Goal: Information Seeking & Learning: Learn about a topic

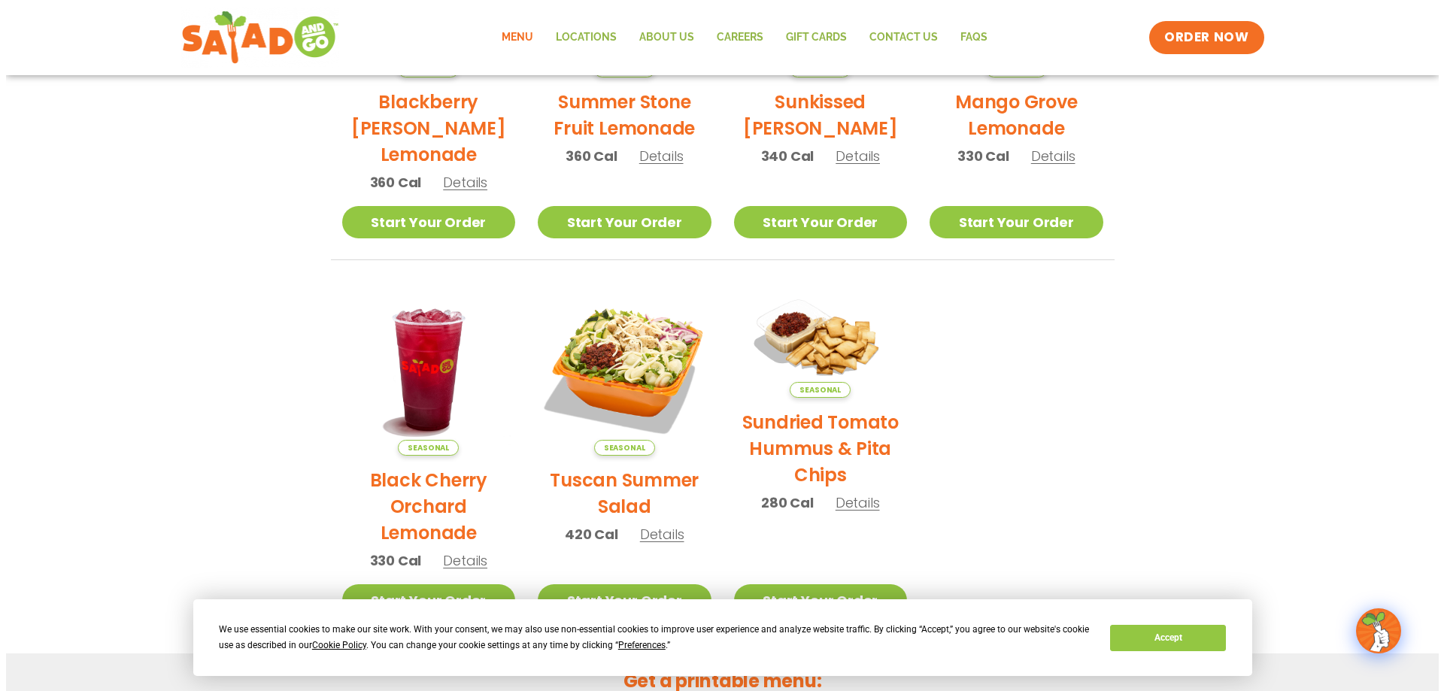
scroll to position [752, 0]
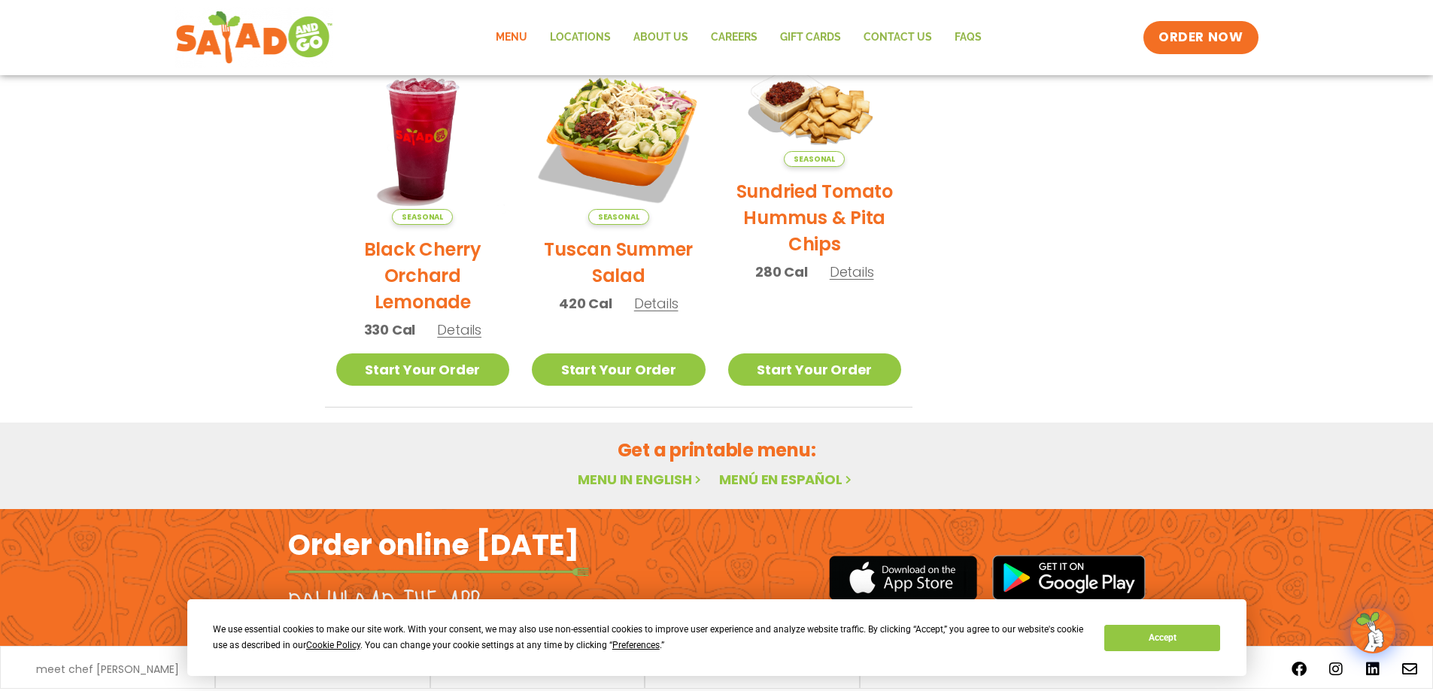
click at [666, 302] on span "Details" at bounding box center [656, 303] width 44 height 19
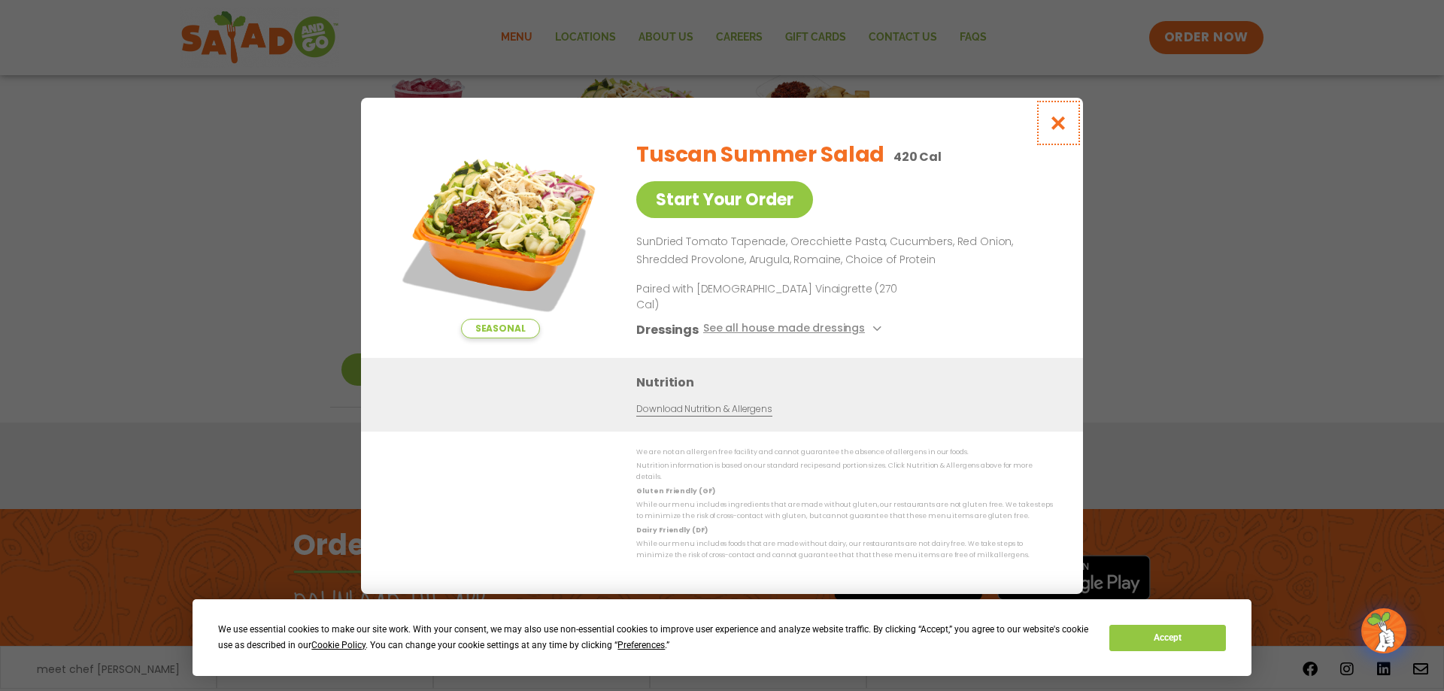
click at [1066, 129] on icon "Close modal" at bounding box center [1058, 123] width 19 height 16
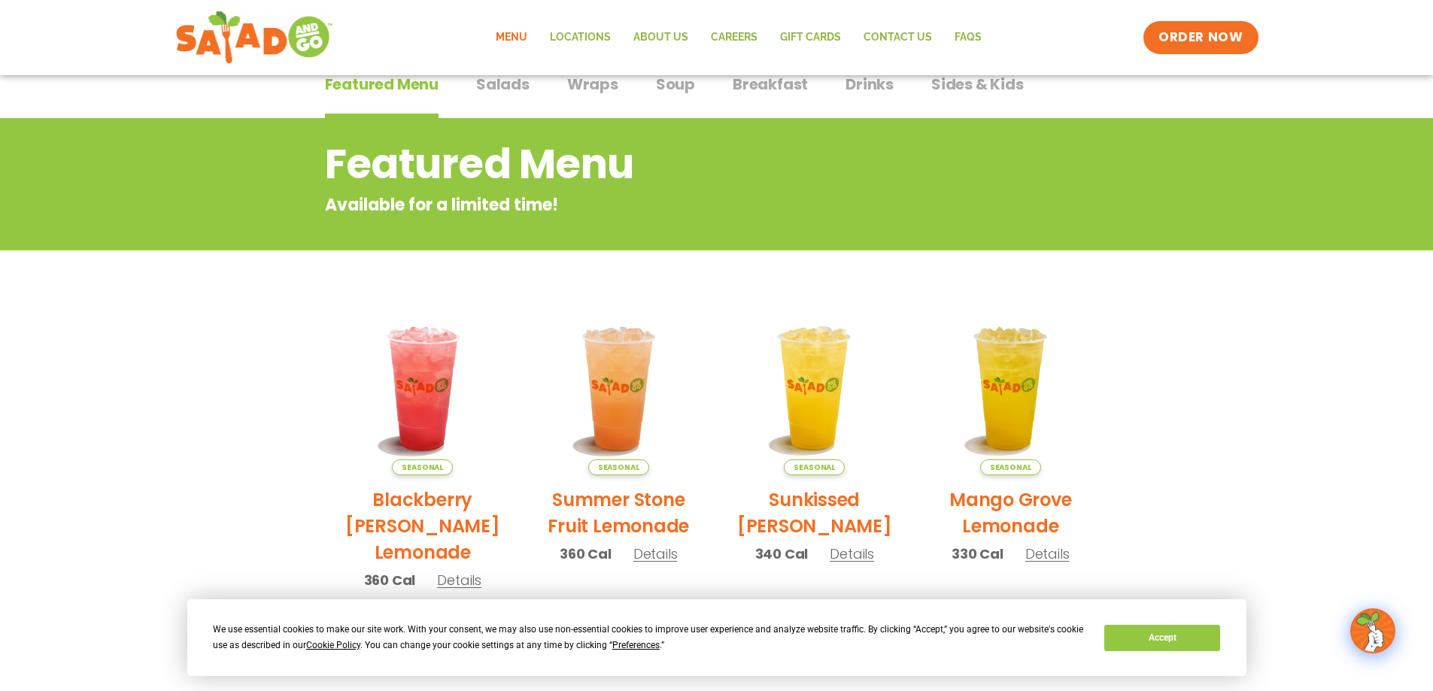
scroll to position [48, 0]
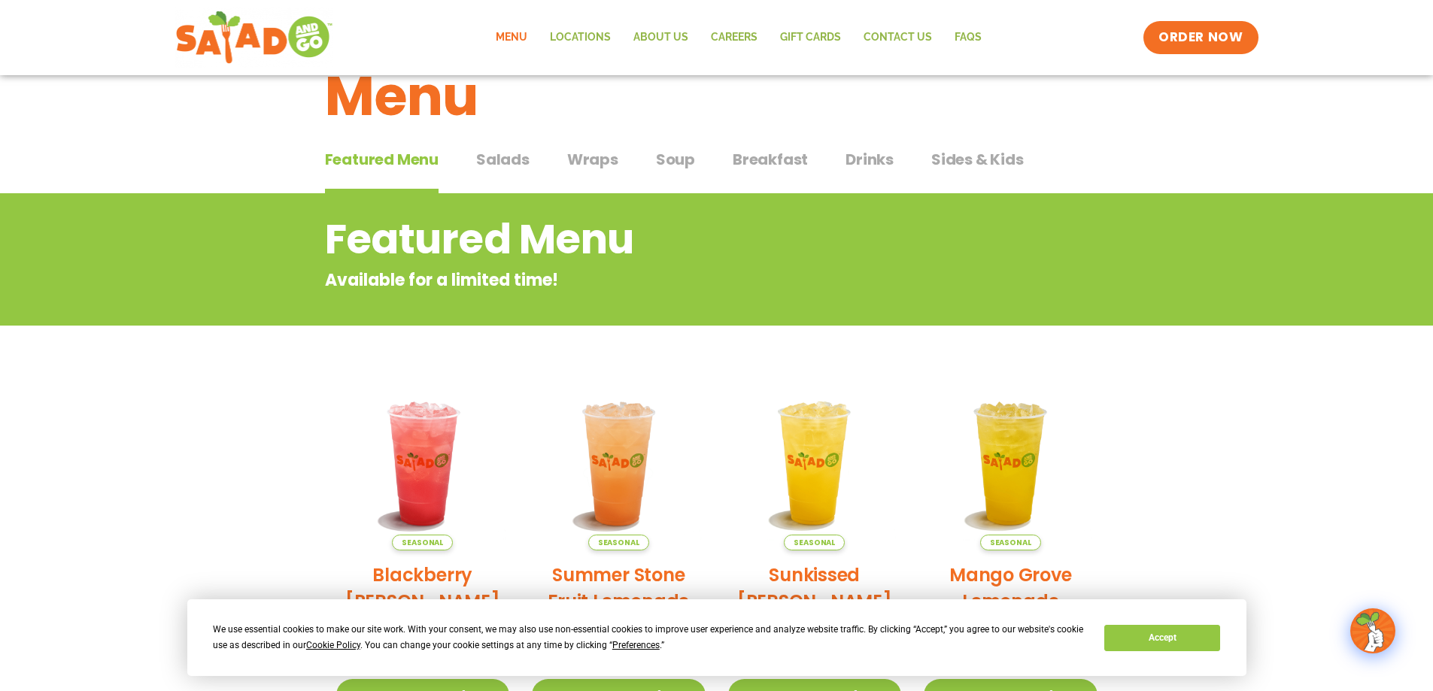
click at [520, 143] on div "Featured Menu Featured Menu Salads Salads Wraps Wraps Soup Soup Breakfast Break…" at bounding box center [717, 168] width 784 height 51
click at [512, 166] on span "Salads" at bounding box center [502, 159] width 53 height 23
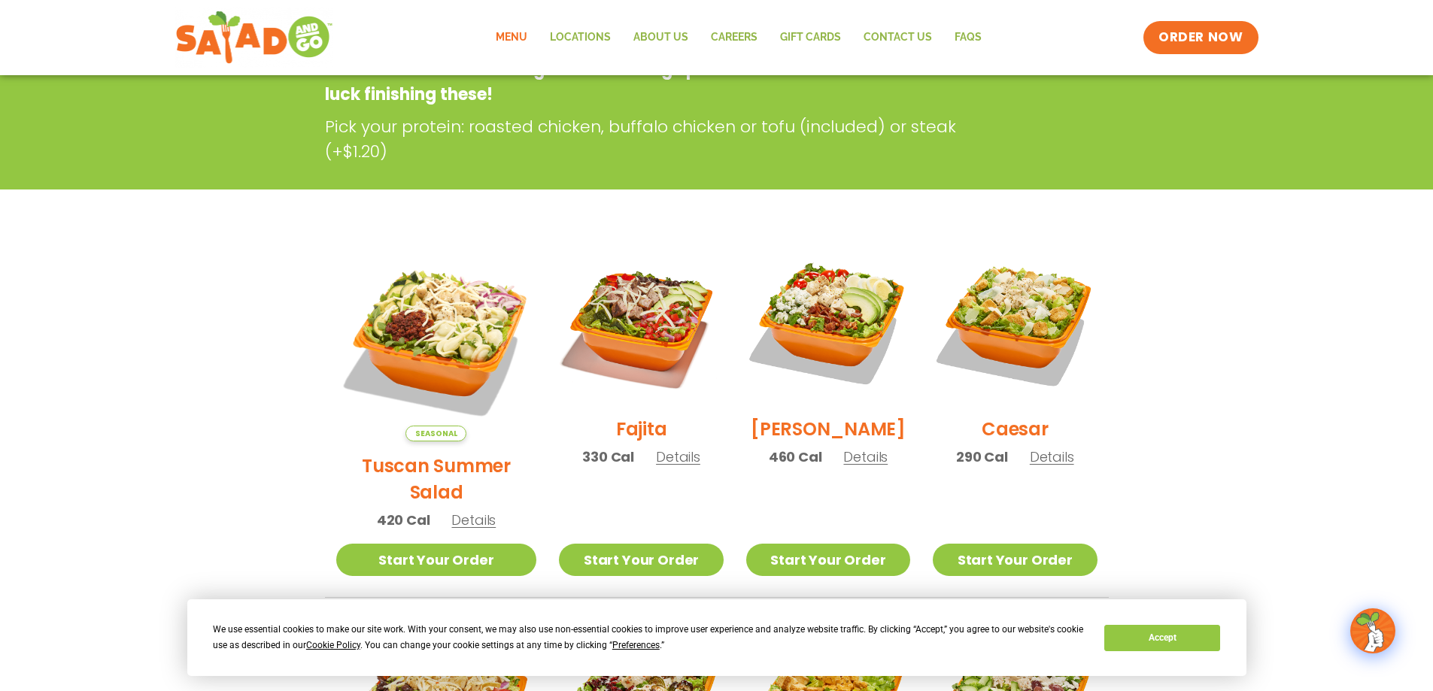
scroll to position [274, 0]
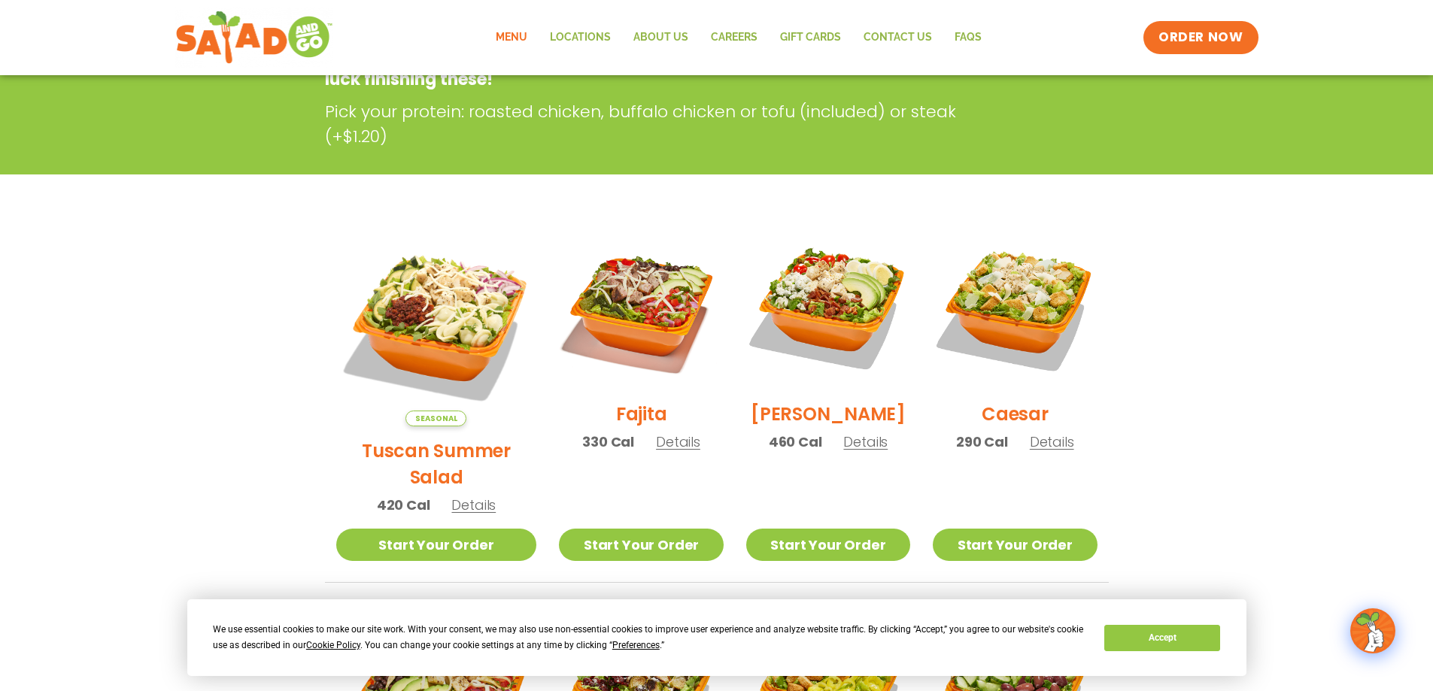
click at [459, 496] on span "Details" at bounding box center [473, 505] width 44 height 19
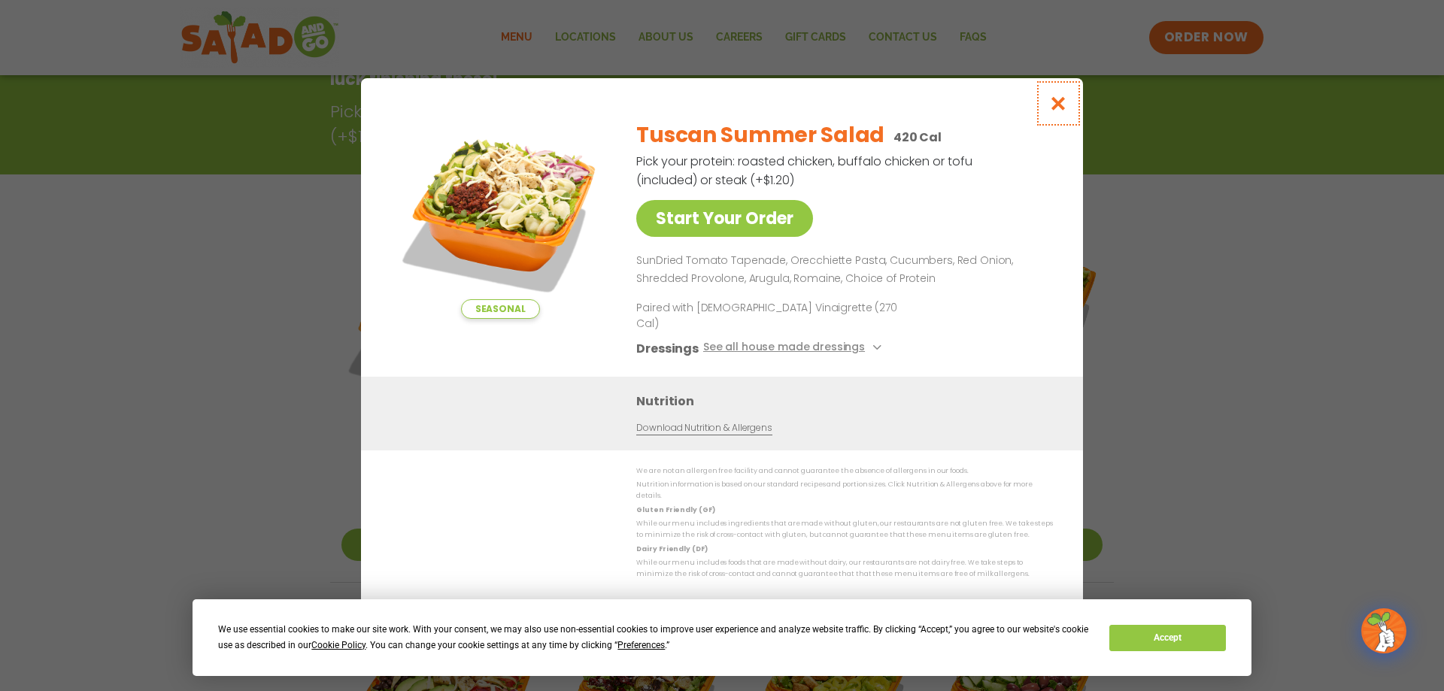
click at [1059, 111] on icon "Close modal" at bounding box center [1058, 104] width 19 height 16
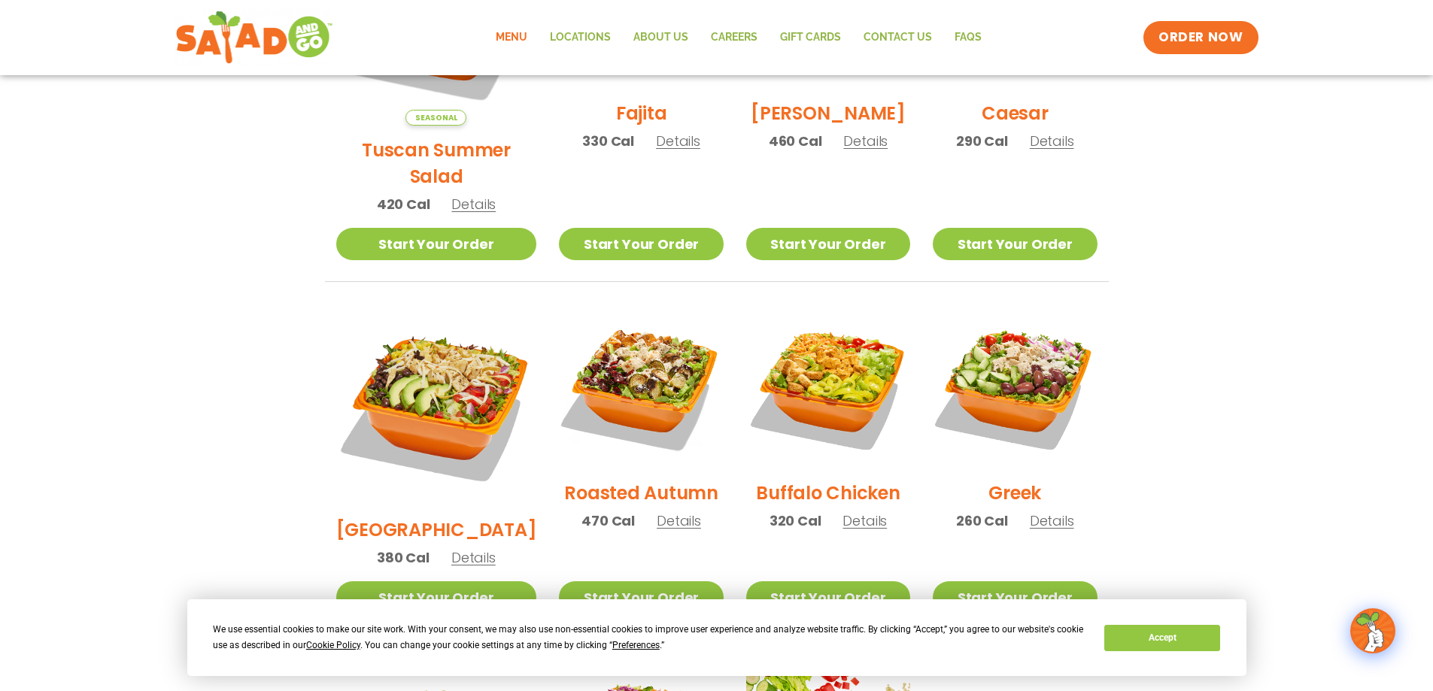
scroll to position [650, 0]
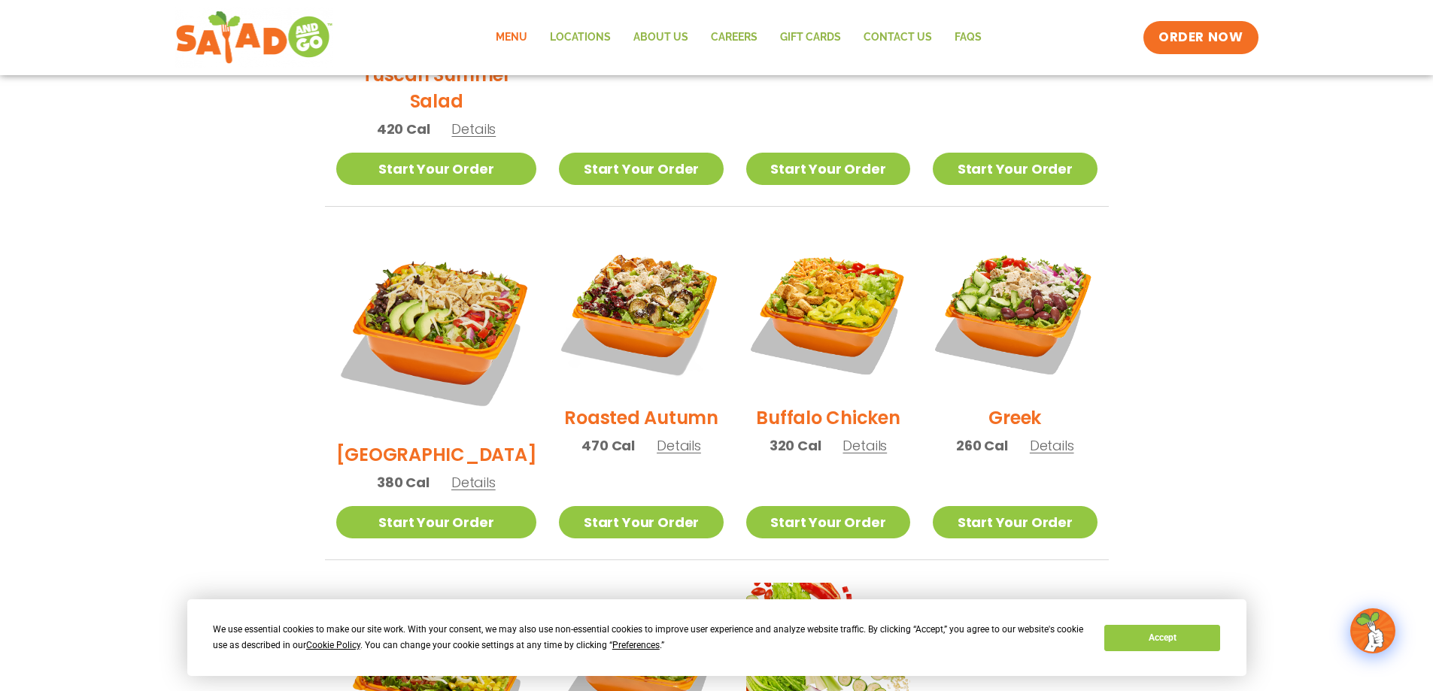
click at [662, 436] on span "Details" at bounding box center [679, 445] width 44 height 19
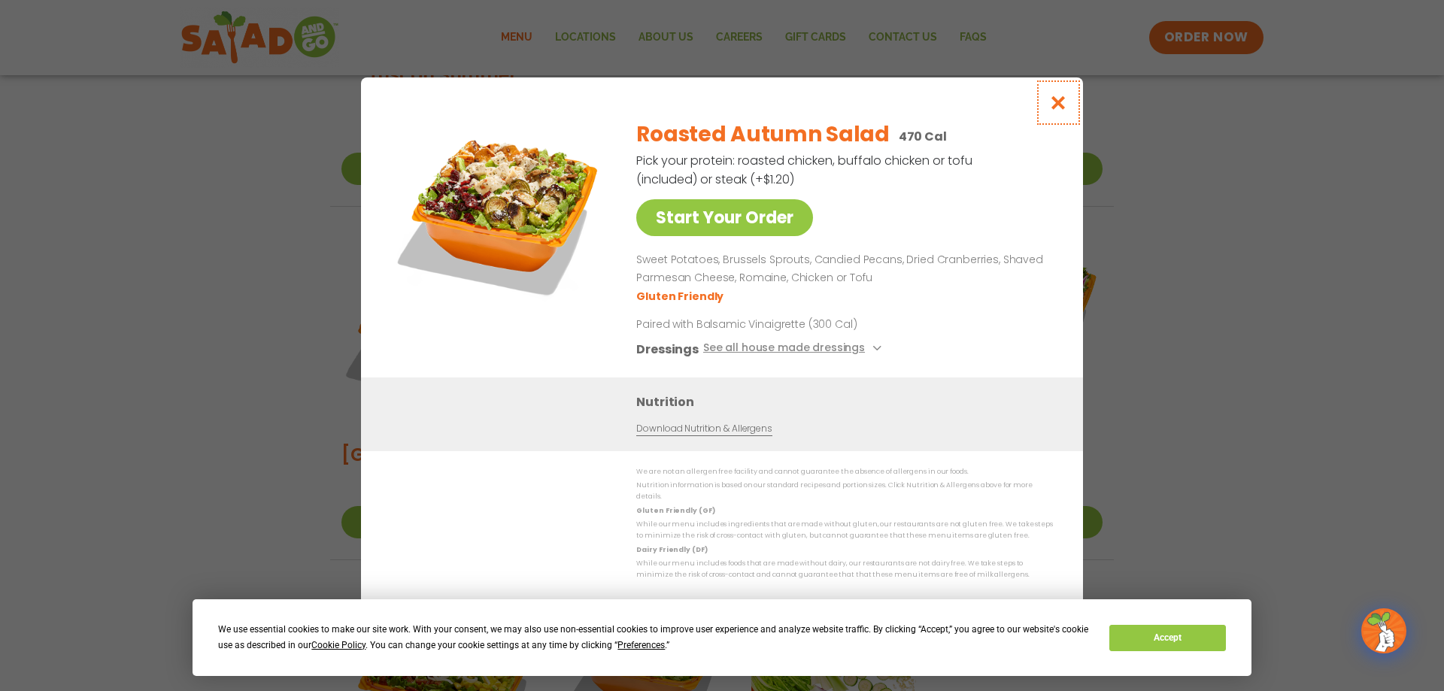
click at [1056, 108] on icon "Close modal" at bounding box center [1058, 103] width 19 height 16
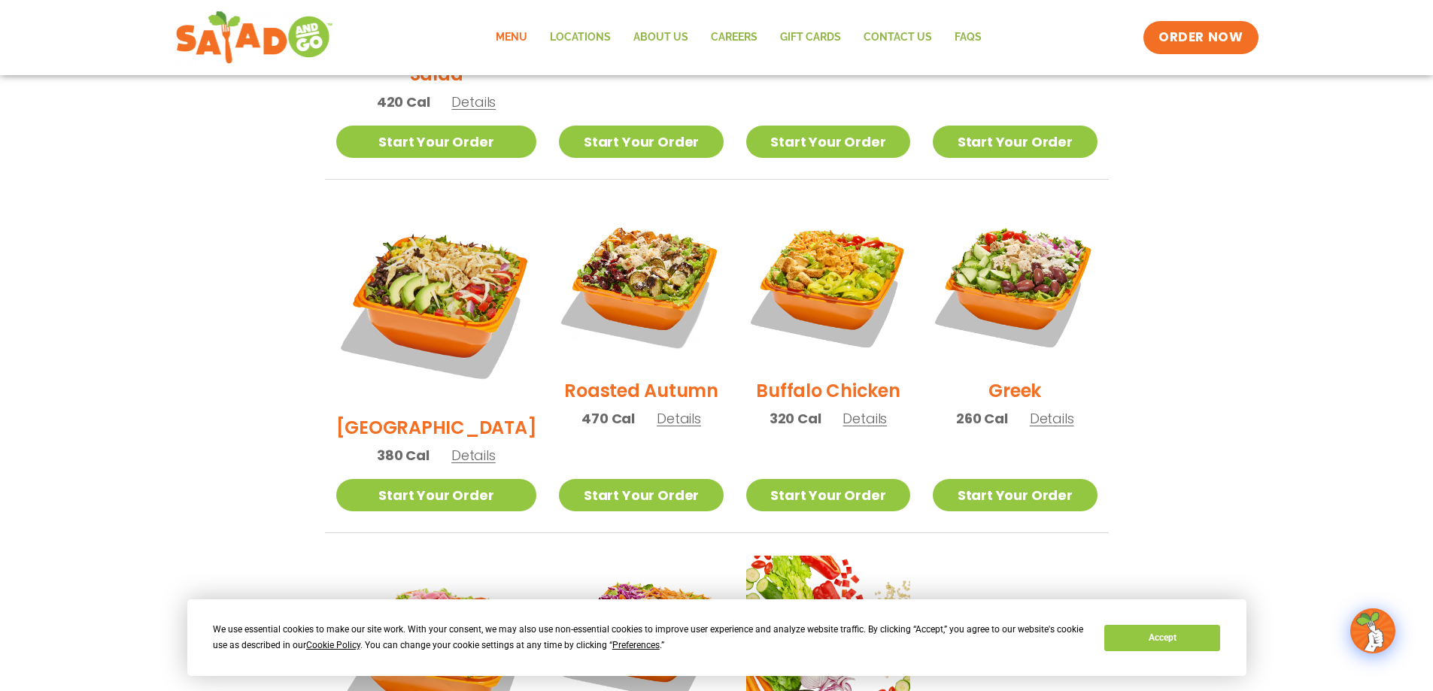
scroll to position [671, 0]
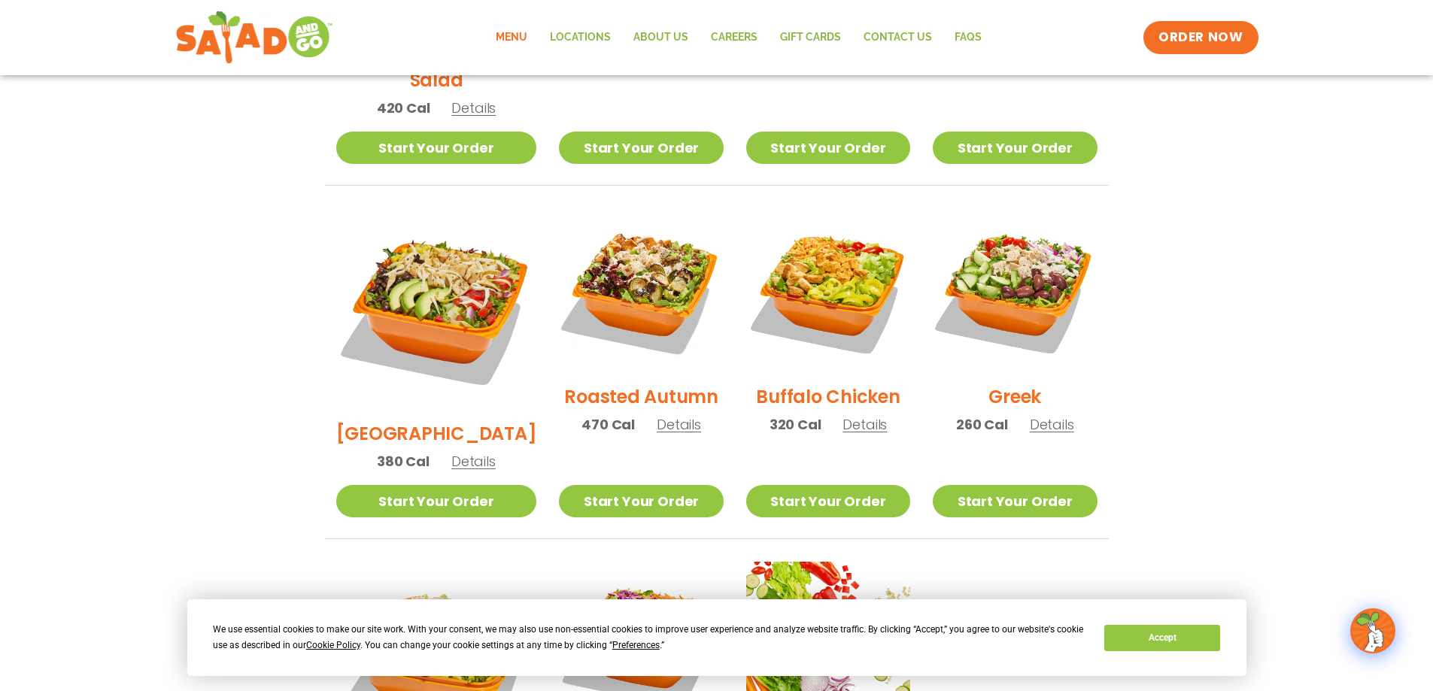
click at [675, 415] on span "Details" at bounding box center [679, 424] width 44 height 19
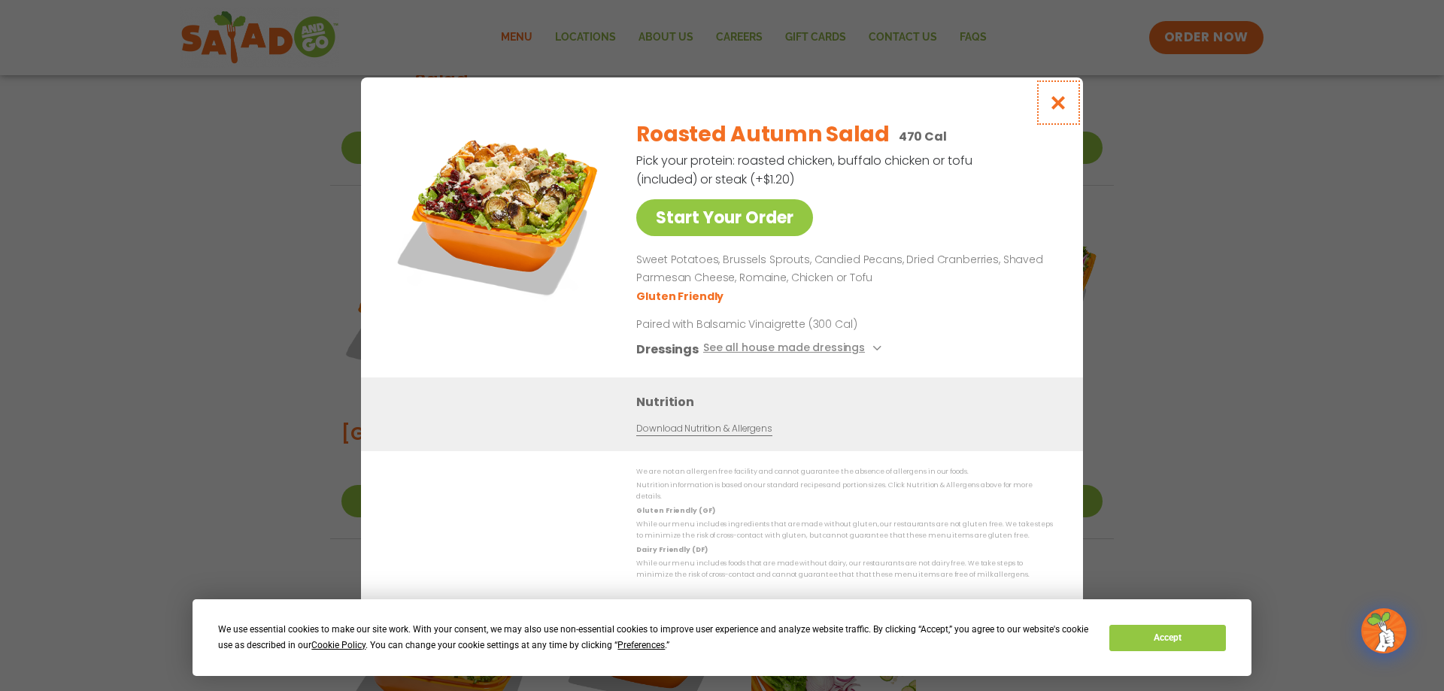
click at [1048, 114] on button "Close modal" at bounding box center [1058, 102] width 49 height 50
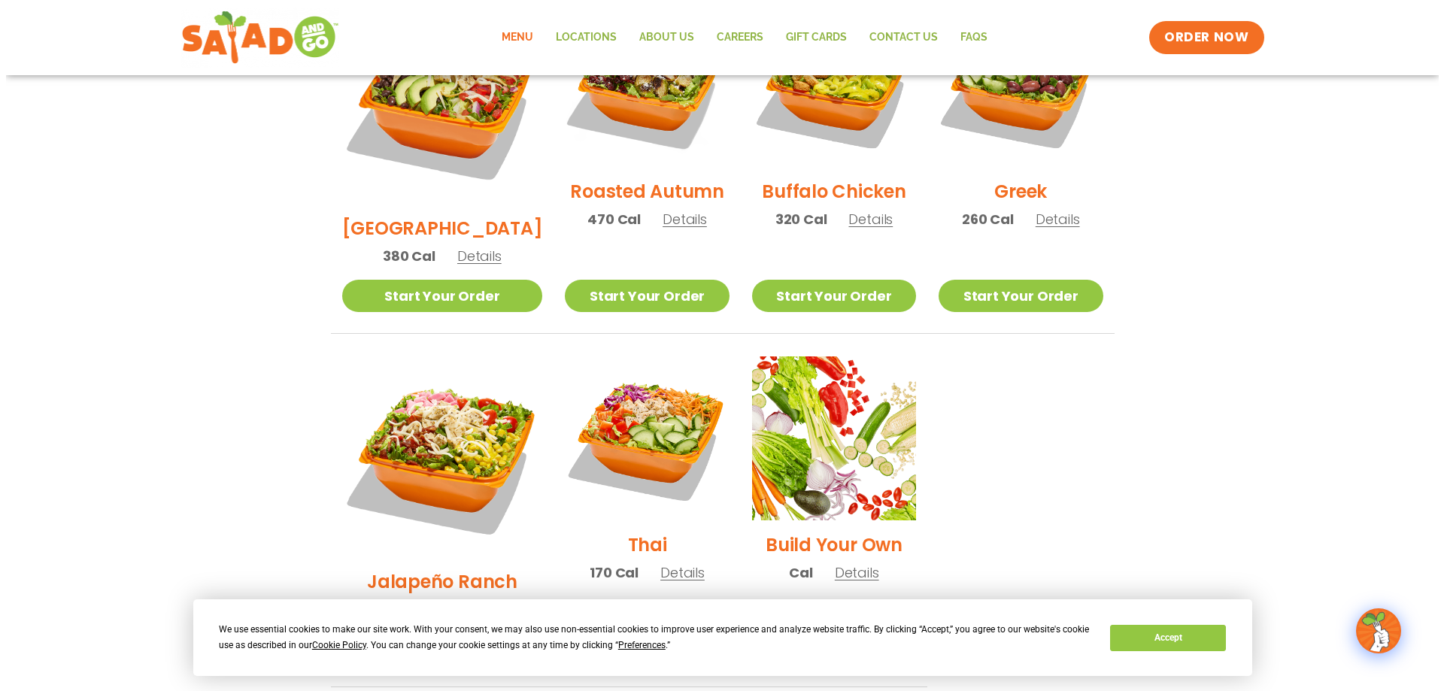
scroll to position [897, 0]
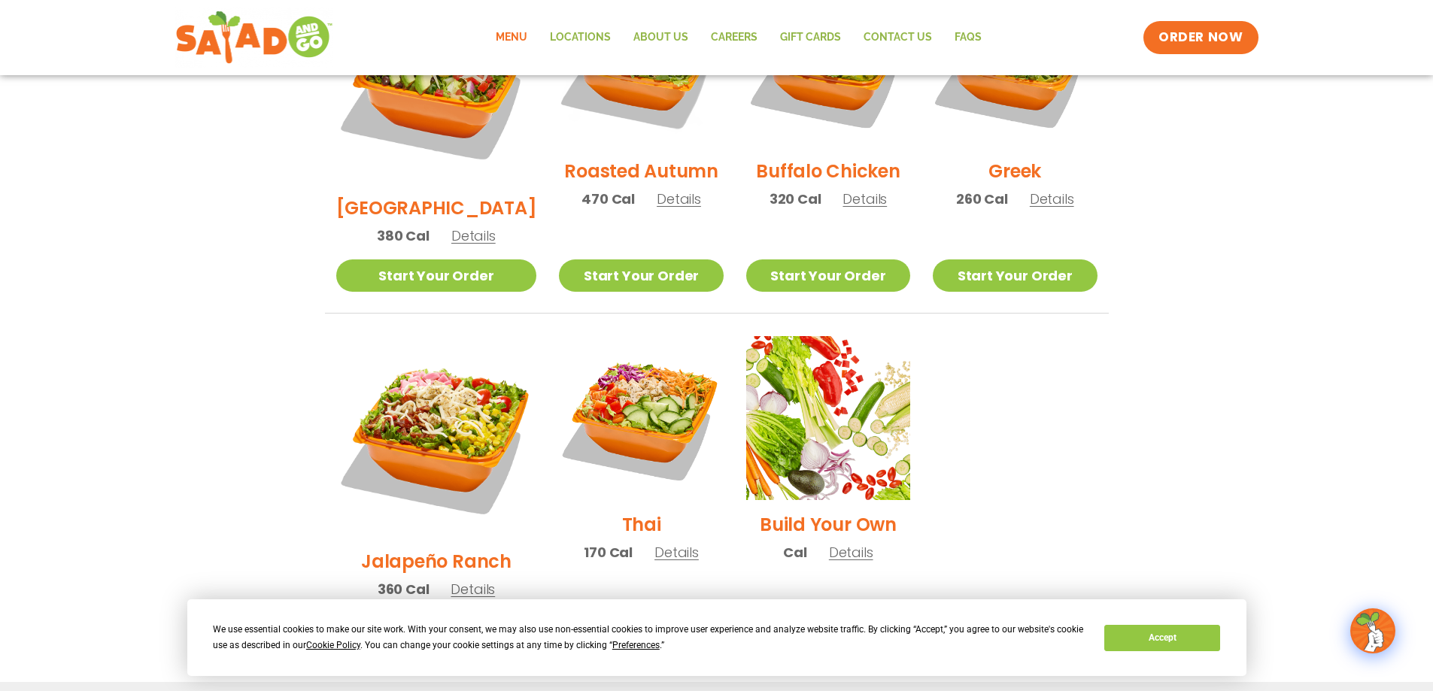
click at [654, 543] on span "Details" at bounding box center [676, 552] width 44 height 19
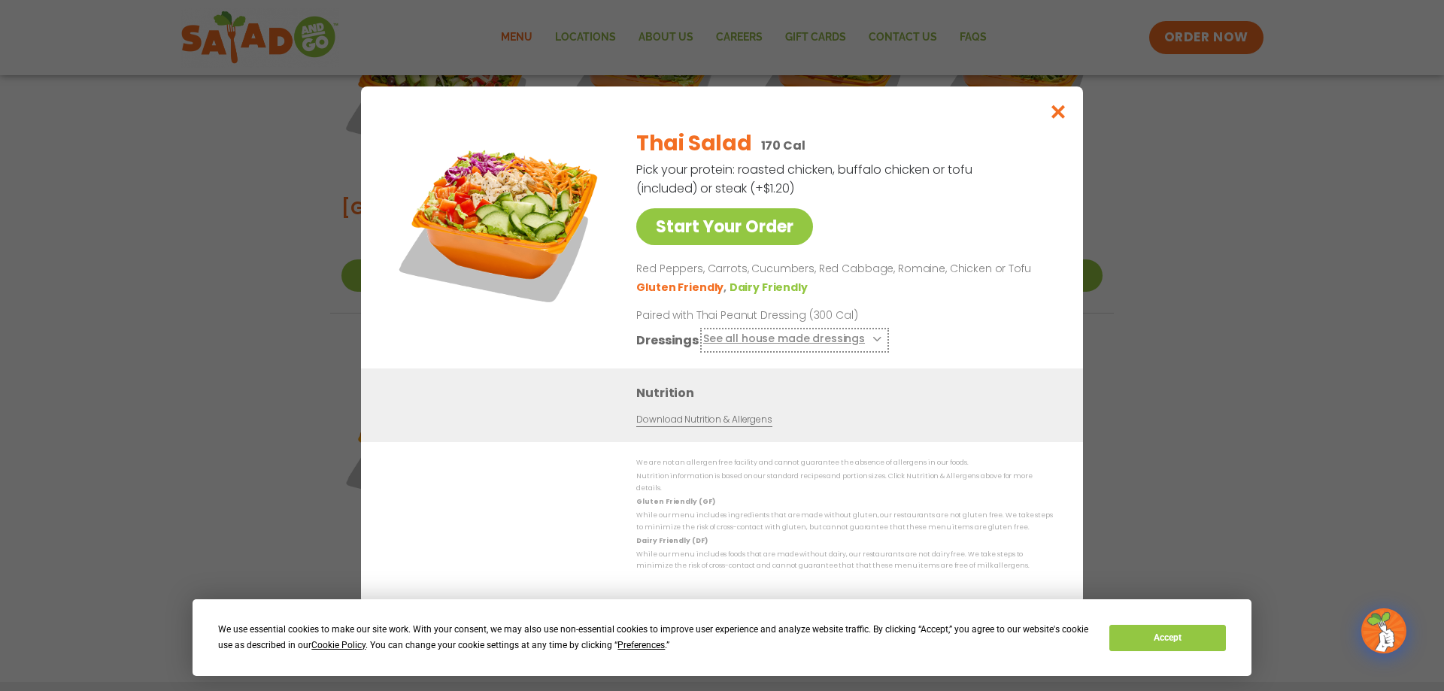
click at [820, 347] on button "See all house made dressings" at bounding box center [794, 340] width 183 height 19
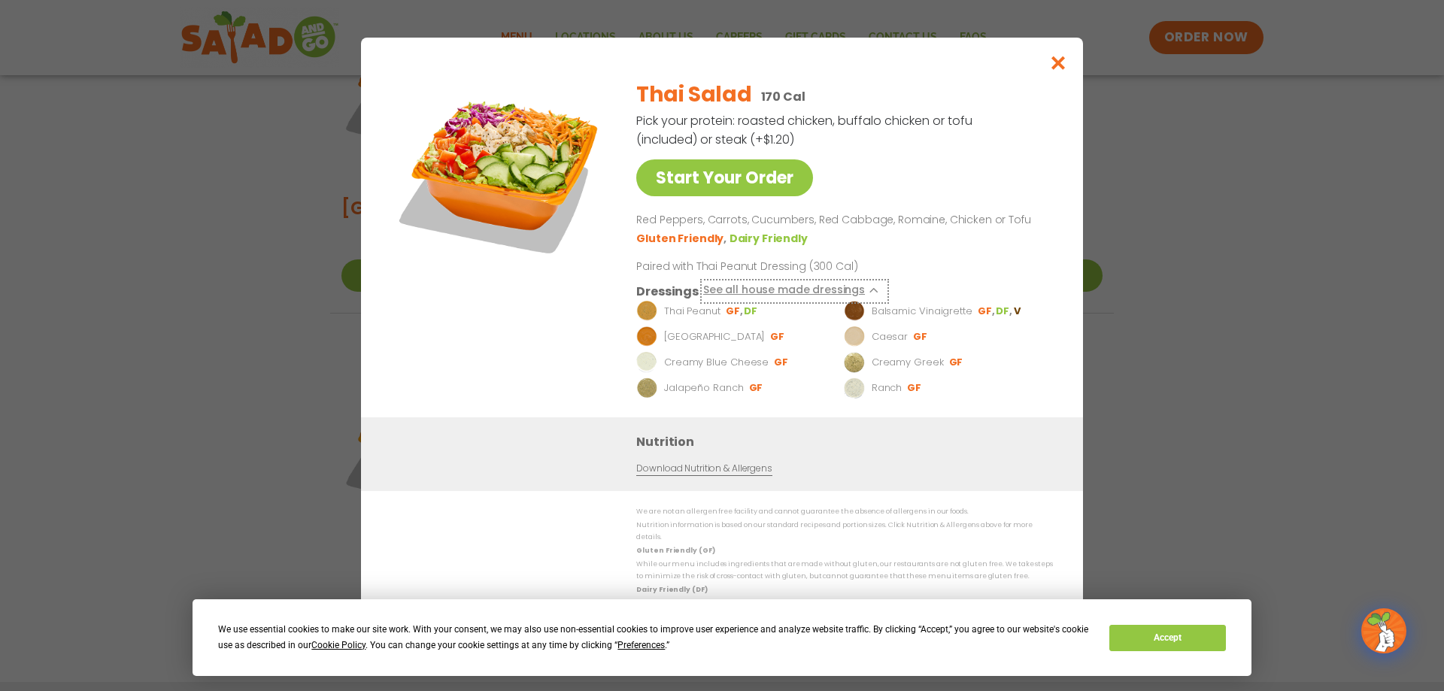
click at [874, 291] on button "See all house made dressings" at bounding box center [794, 291] width 183 height 19
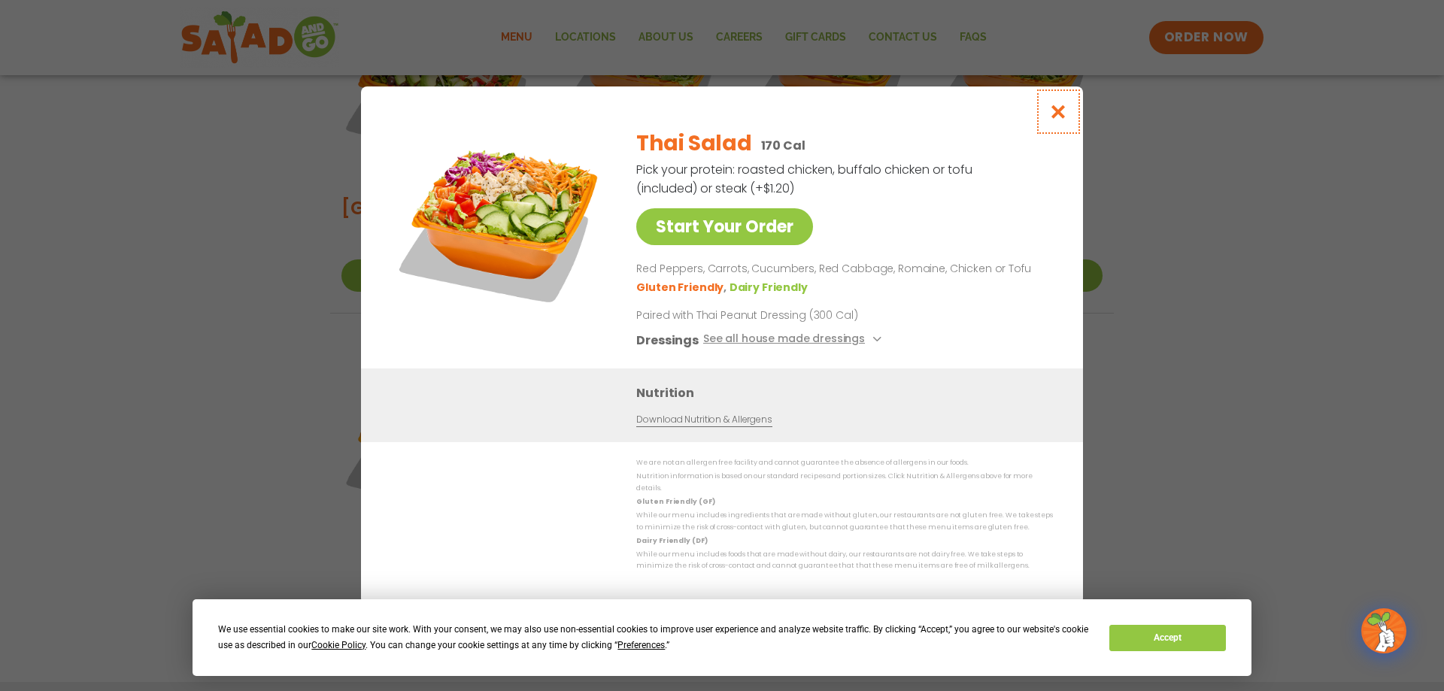
click at [1056, 111] on icon "Close modal" at bounding box center [1058, 112] width 19 height 16
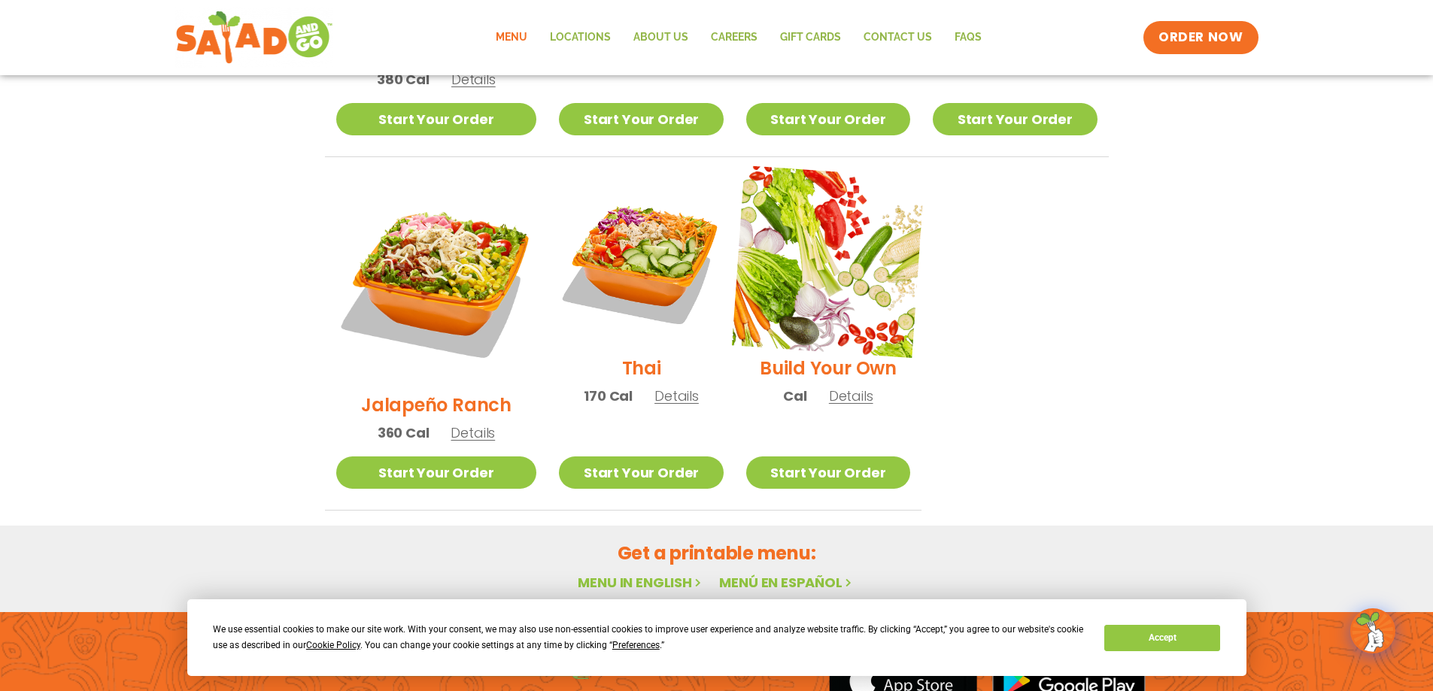
scroll to position [1016, 0]
